Goal: Entertainment & Leisure: Consume media (video, audio)

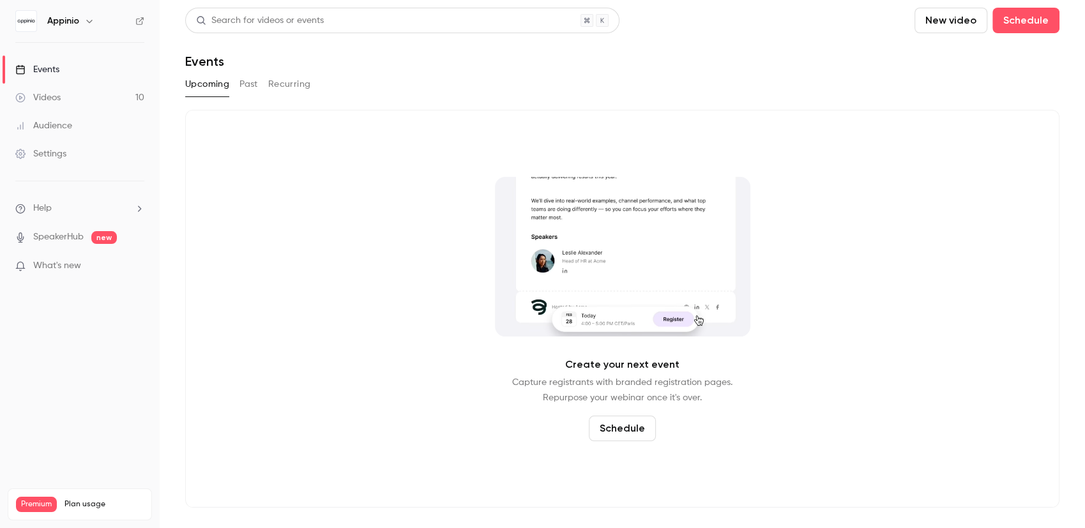
click at [82, 100] on link "Videos 10" at bounding box center [80, 98] width 160 height 28
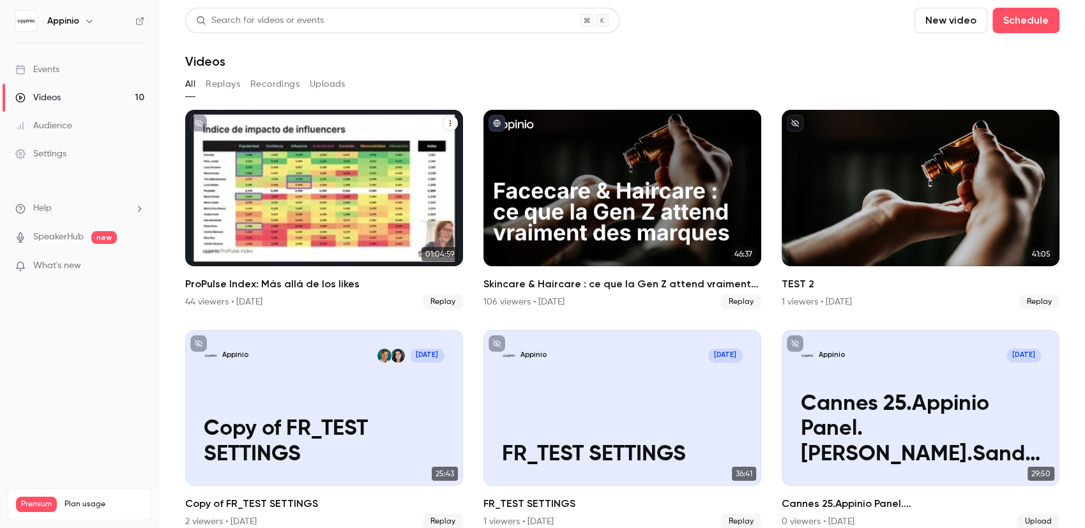
click at [303, 270] on link "01:04:59 ProPulse Index: Más allá de los likes 44 viewers • [DATE] Replay" at bounding box center [324, 210] width 278 height 200
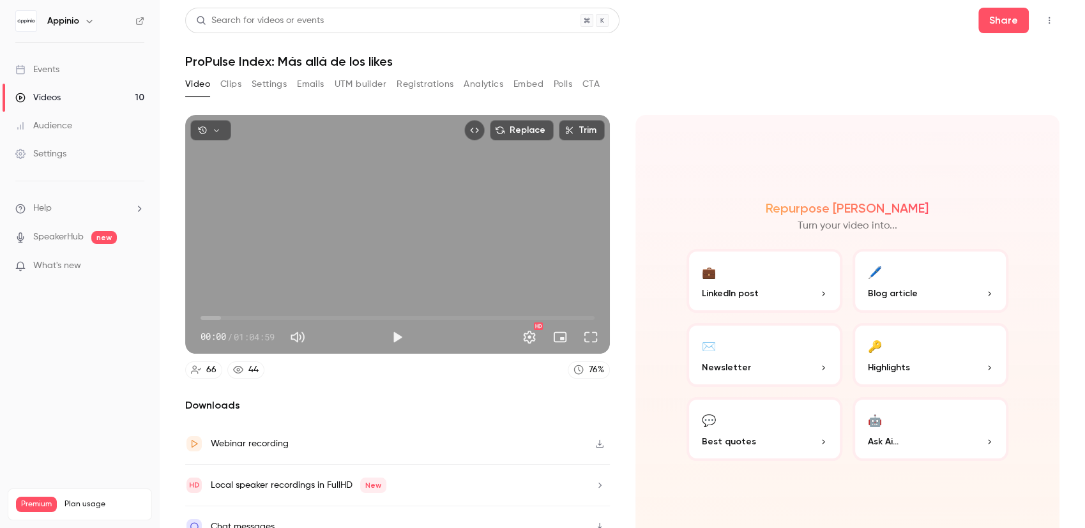
click at [225, 84] on button "Clips" at bounding box center [230, 84] width 21 height 20
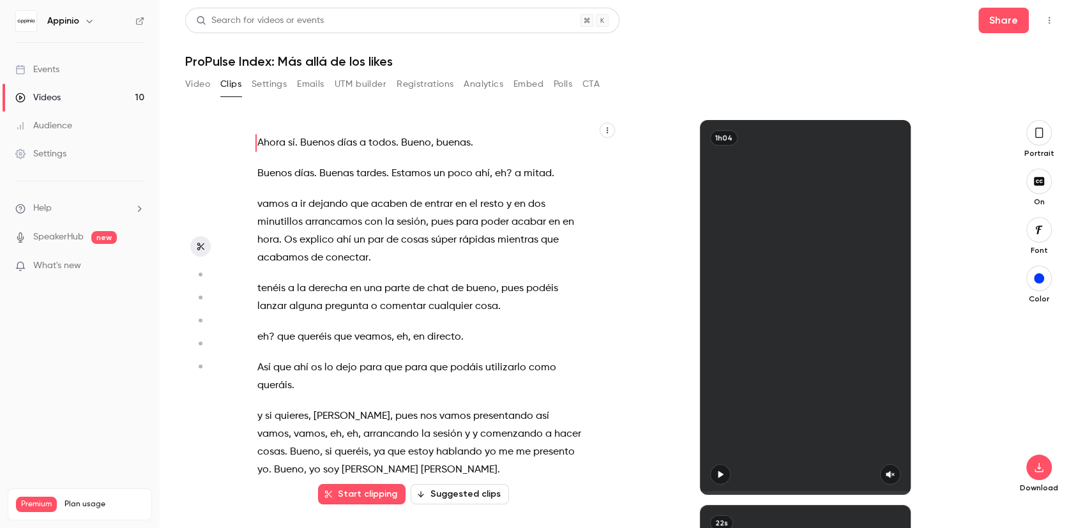
click at [201, 87] on button "Video" at bounding box center [197, 84] width 25 height 20
